Goal: Task Accomplishment & Management: Manage account settings

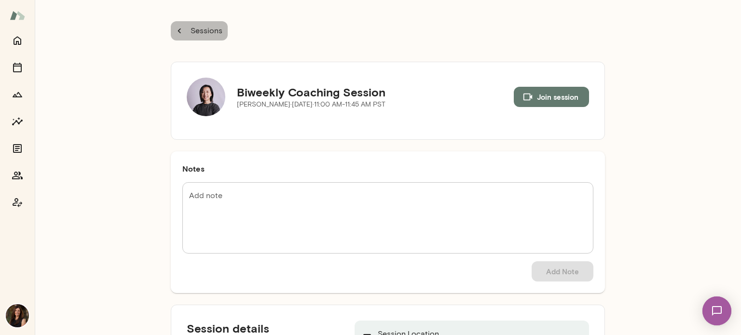
click at [177, 28] on icon "button" at bounding box center [179, 31] width 11 height 11
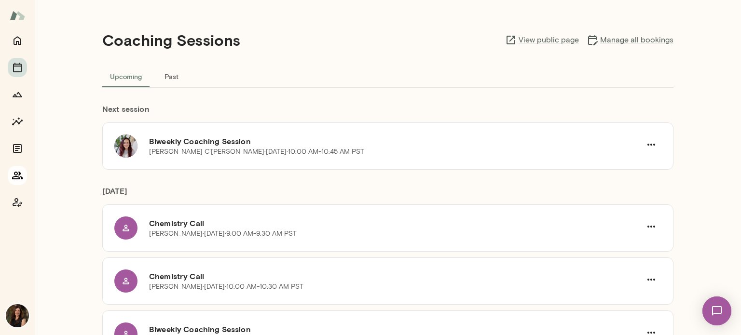
click at [10, 172] on button "Members" at bounding box center [17, 175] width 19 height 19
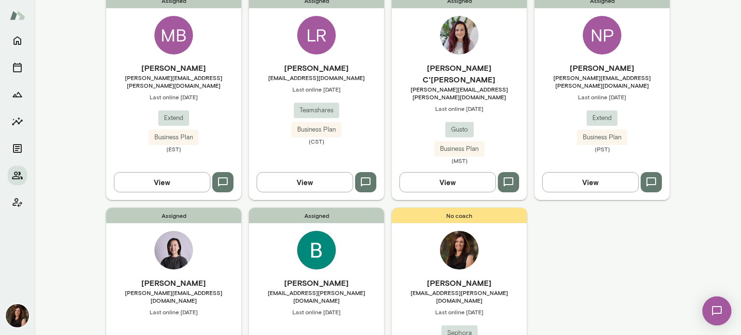
scroll to position [378, 0]
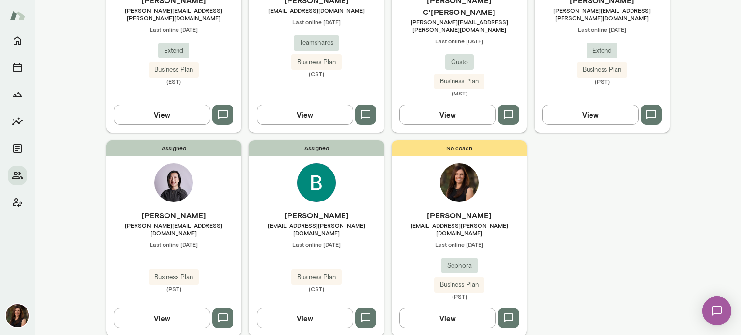
click at [179, 308] on button "View" at bounding box center [162, 318] width 96 height 20
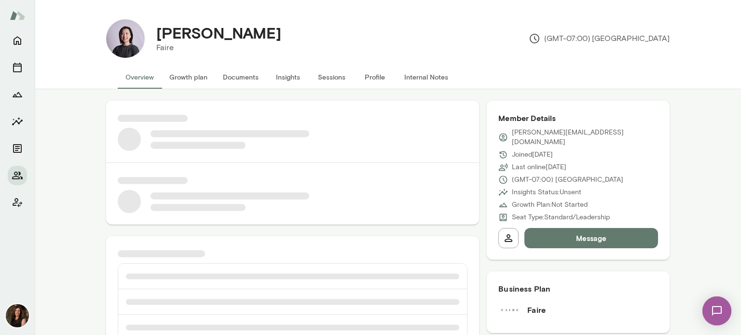
click at [329, 82] on button "Sessions" at bounding box center [331, 77] width 43 height 23
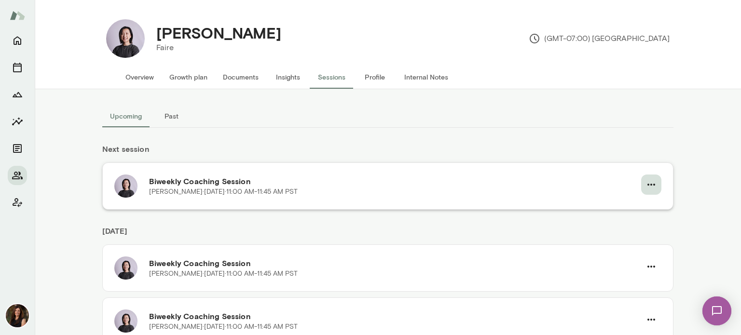
click at [651, 187] on icon "button" at bounding box center [651, 185] width 12 height 12
click at [643, 208] on span "Reschedule" at bounding box center [630, 208] width 41 height 12
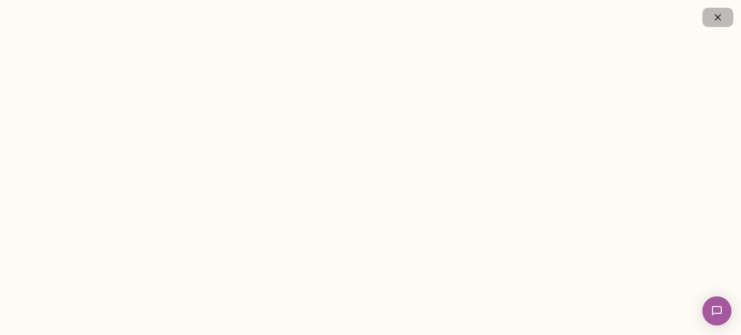
click at [714, 20] on icon "button" at bounding box center [718, 18] width 12 height 12
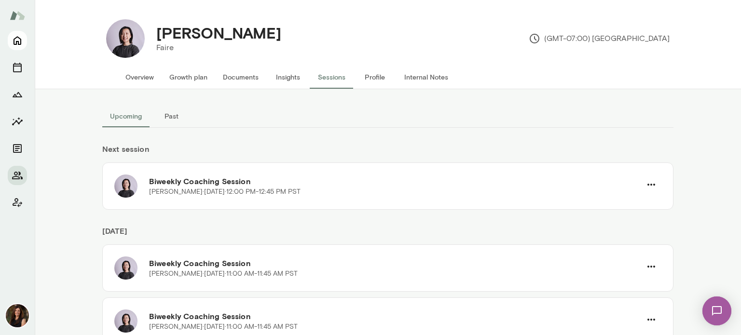
click at [21, 44] on icon "Home" at bounding box center [18, 41] width 12 height 12
